Goal: Task Accomplishment & Management: Use online tool/utility

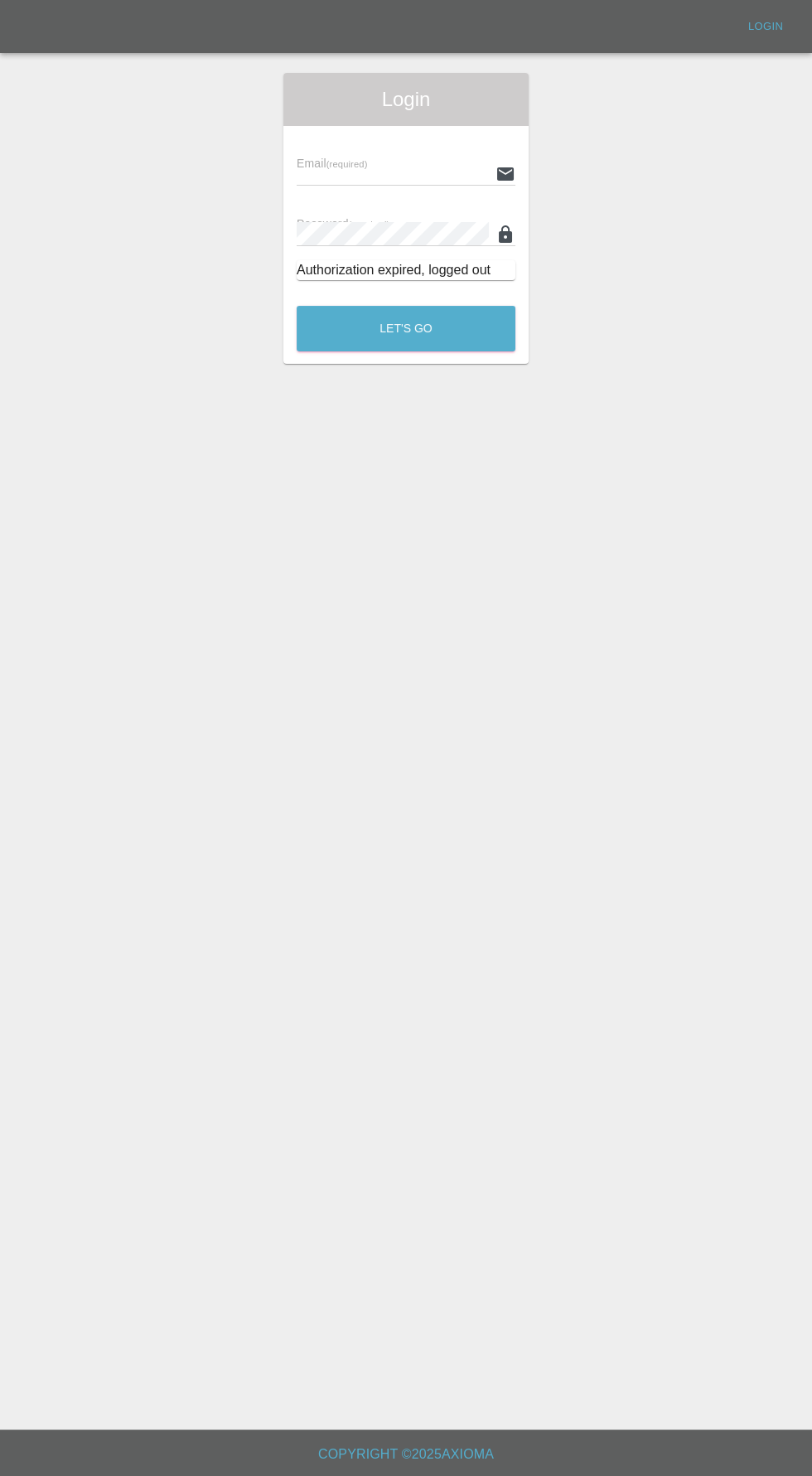
click at [315, 173] on input "text" at bounding box center [392, 174] width 192 height 24
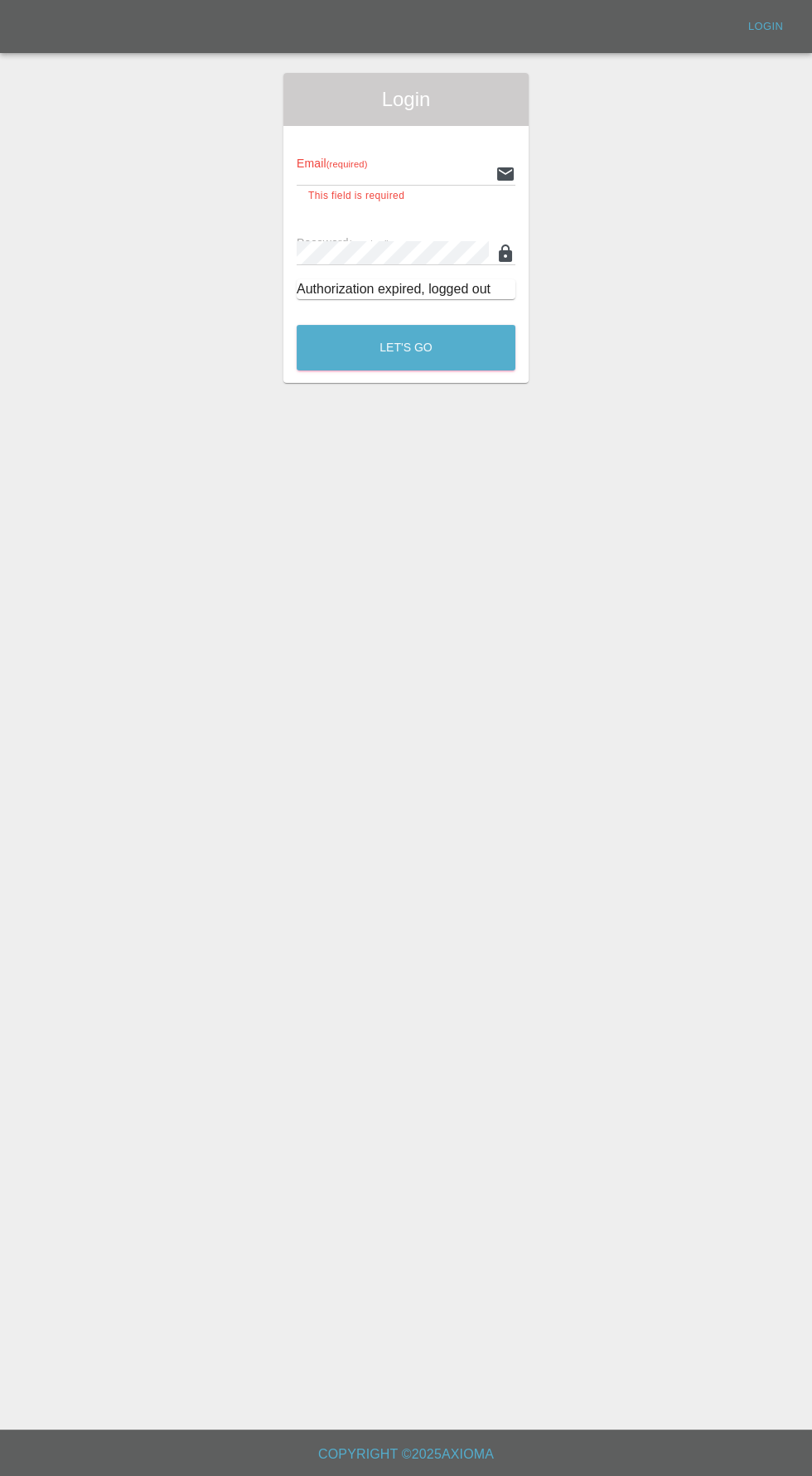
type input "[EMAIL_ADDRESS][DOMAIN_NAME]"
click at [296, 325] on button "Let's Go" at bounding box center [406, 347] width 218 height 45
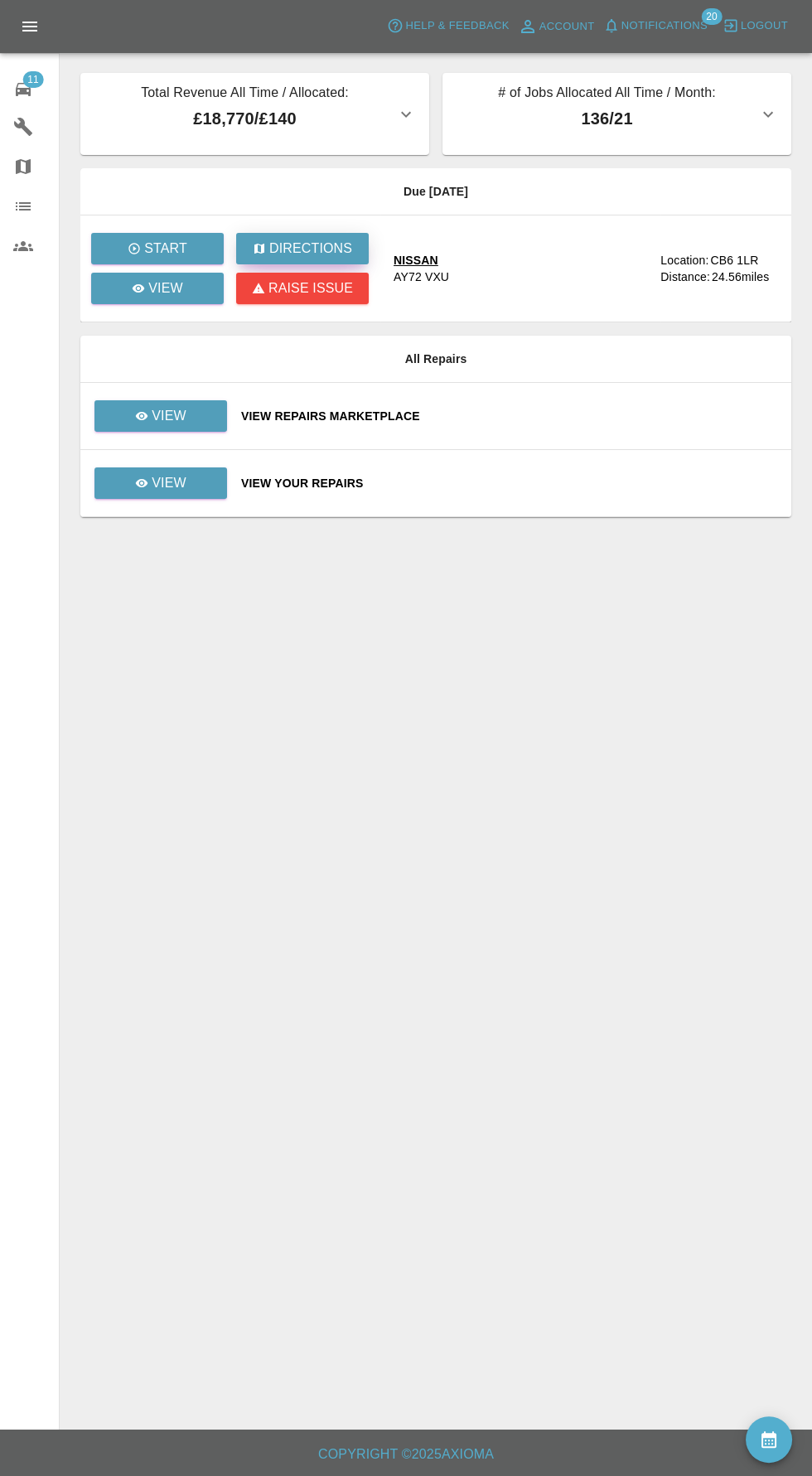
click at [315, 241] on p "Directions" at bounding box center [310, 249] width 83 height 20
click at [165, 289] on p "View" at bounding box center [166, 288] width 35 height 20
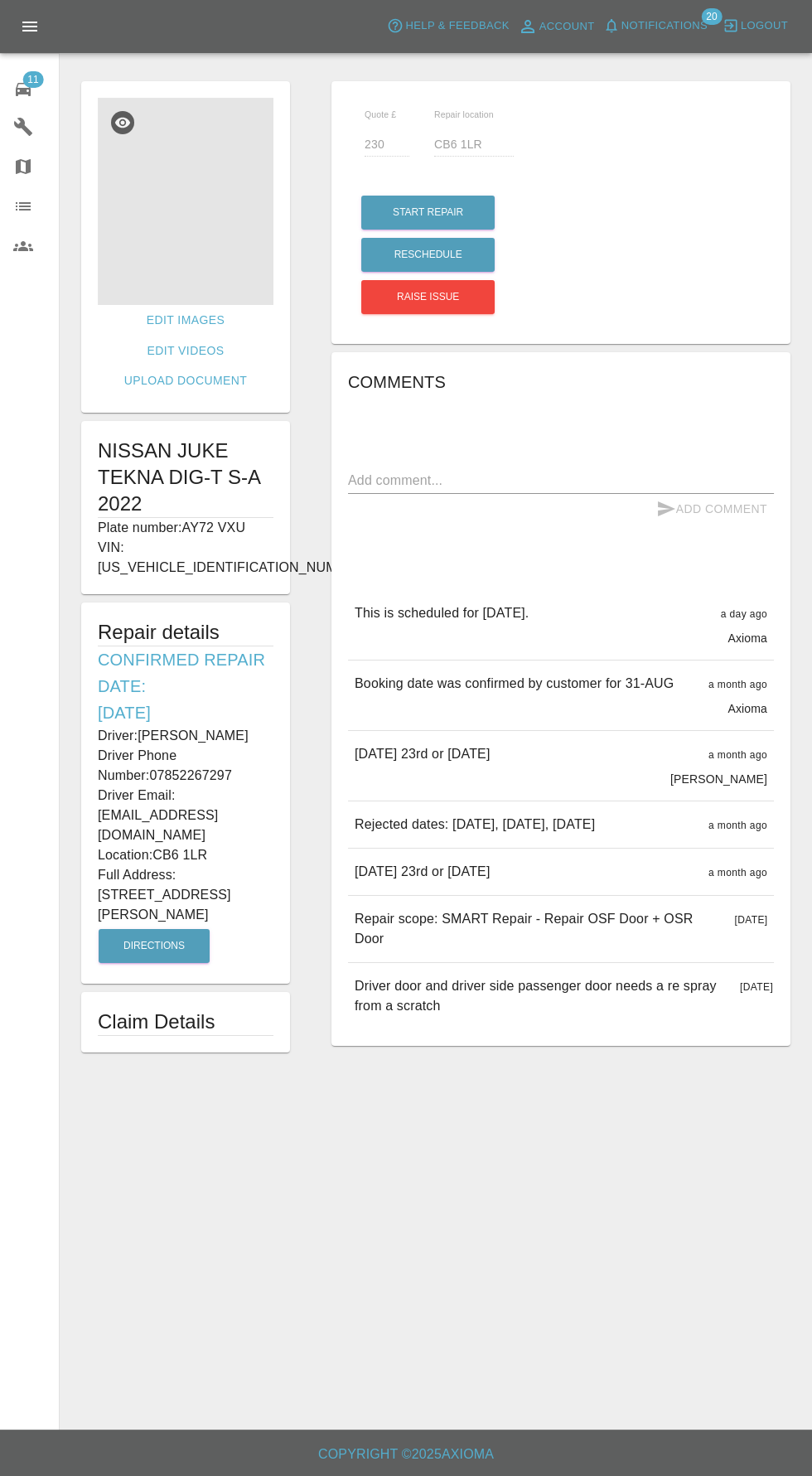
click at [210, 177] on img at bounding box center [185, 201] width 176 height 207
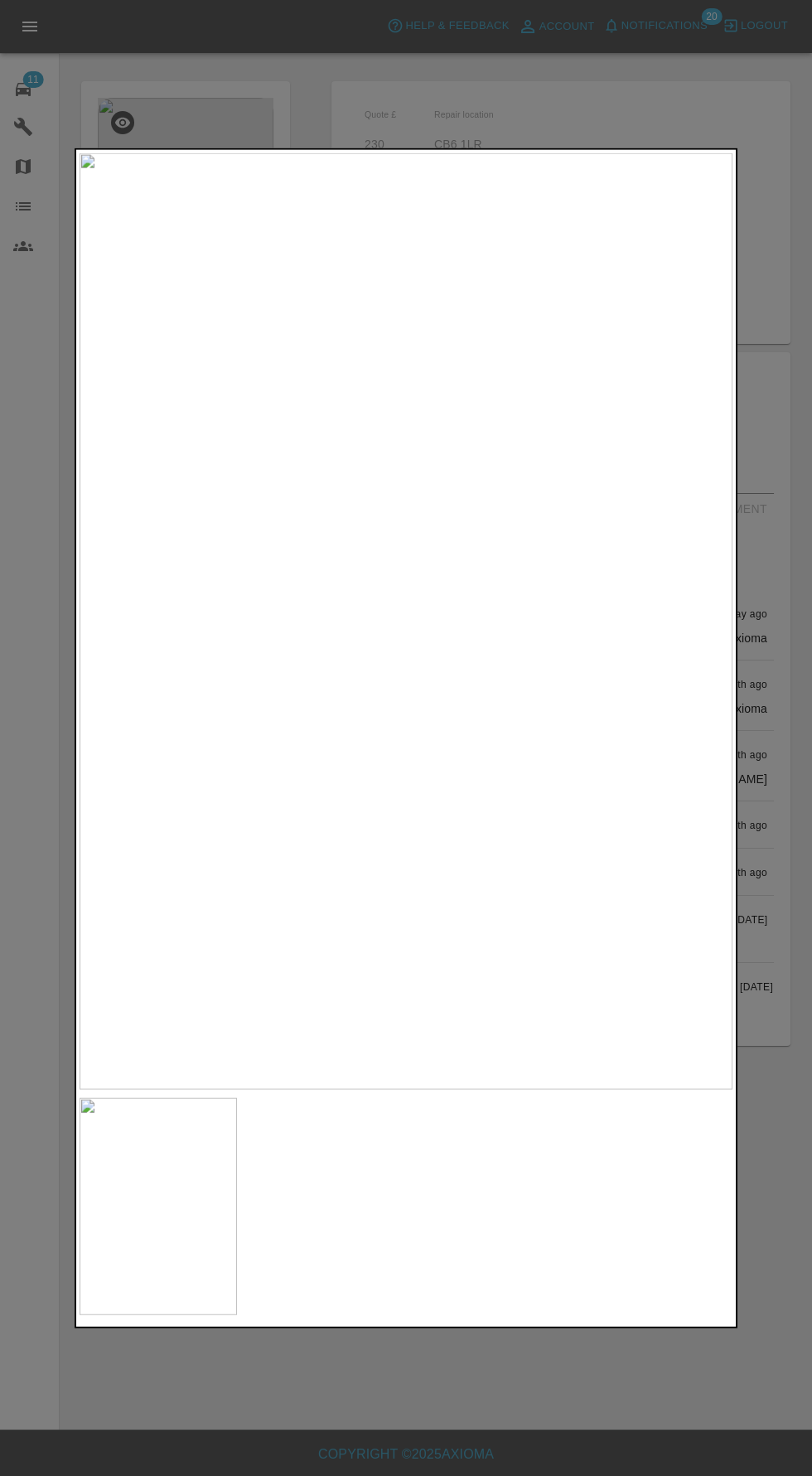
click at [554, 1416] on div at bounding box center [406, 738] width 812 height 1476
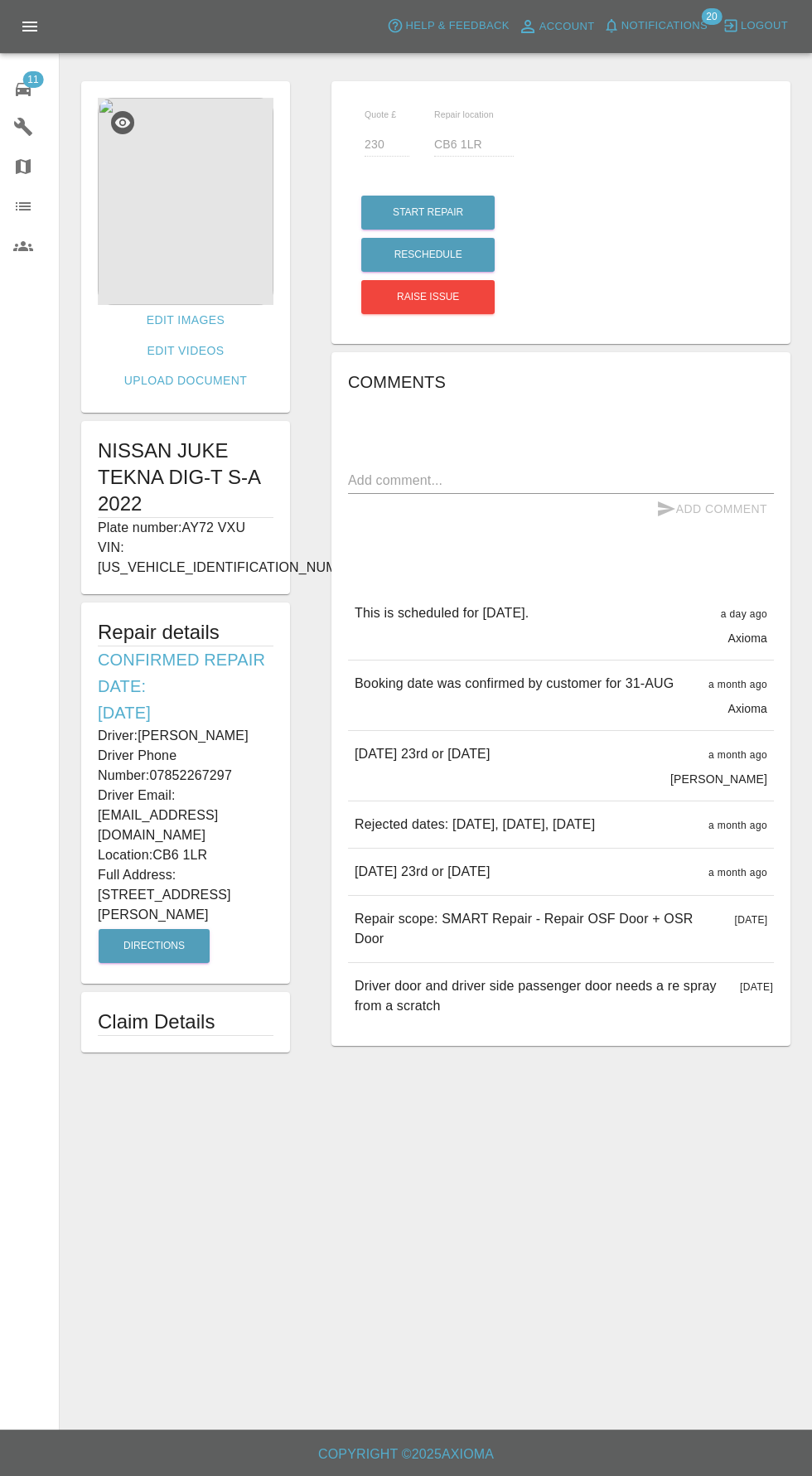
click at [140, 190] on img at bounding box center [185, 201] width 176 height 207
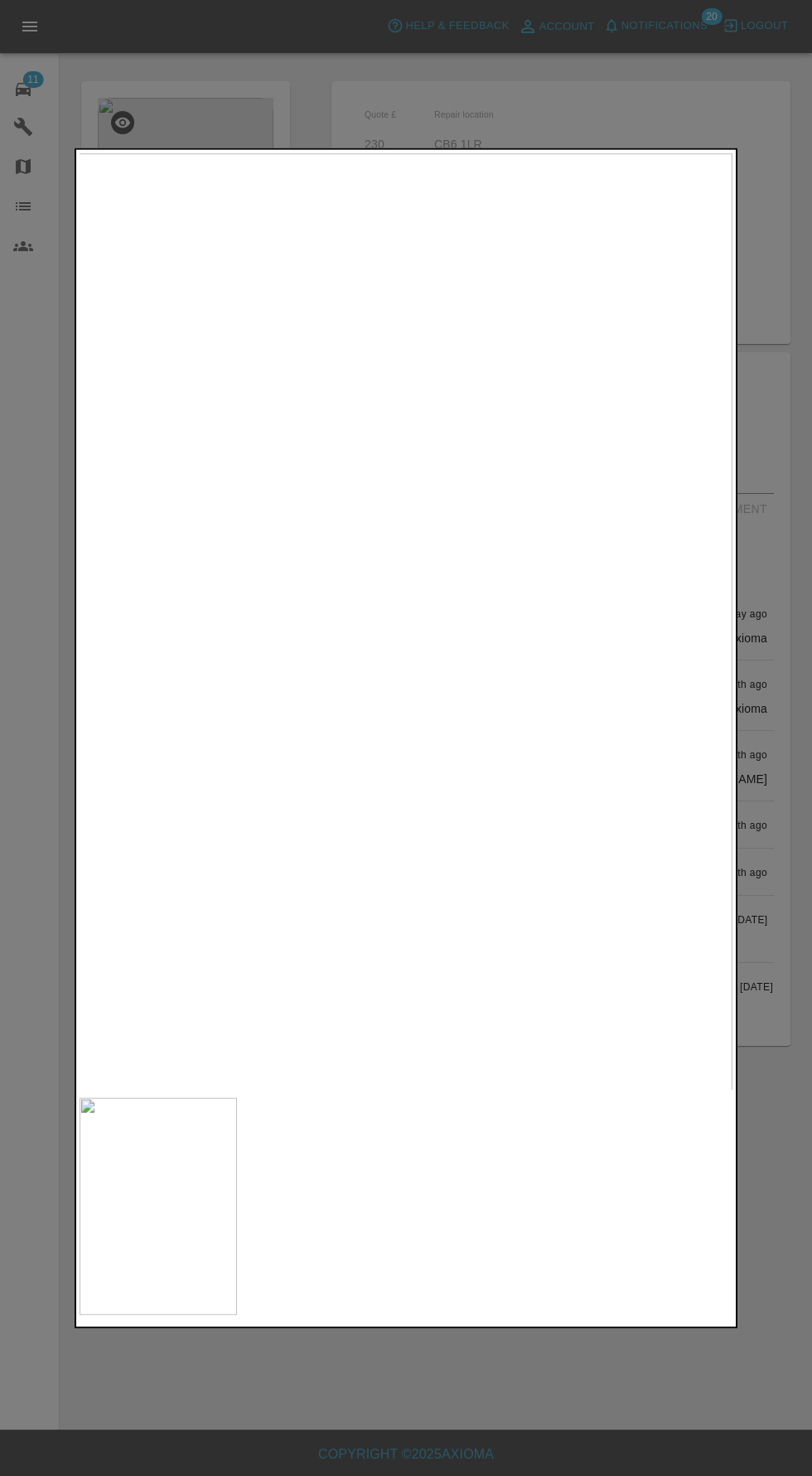
click at [439, 1353] on div at bounding box center [406, 738] width 812 height 1476
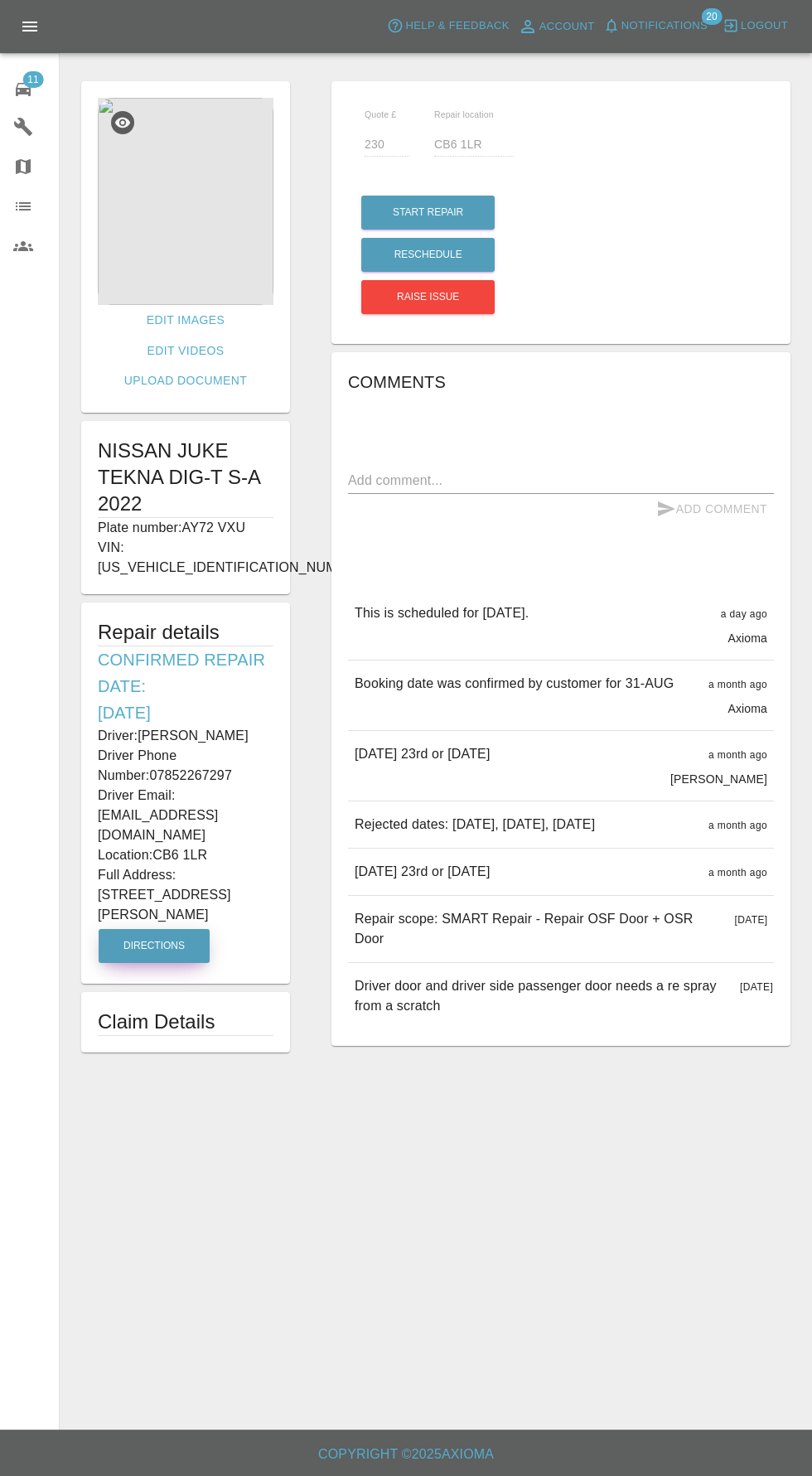
click at [151, 929] on button "Directions" at bounding box center [154, 946] width 111 height 34
